Goal: Task Accomplishment & Management: Manage account settings

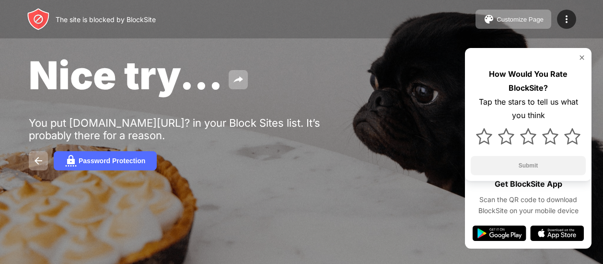
click at [308, 162] on div "Password Protection" at bounding box center [301, 160] width 545 height 19
click at [515, 232] on img at bounding box center [499, 232] width 54 height 15
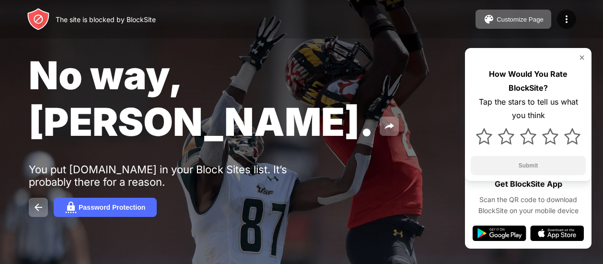
click at [516, 30] on div "The site is blocked by BlockSite Customize Page Edit Block List Redirect Custom…" at bounding box center [301, 19] width 603 height 38
